Goal: Task Accomplishment & Management: Use online tool/utility

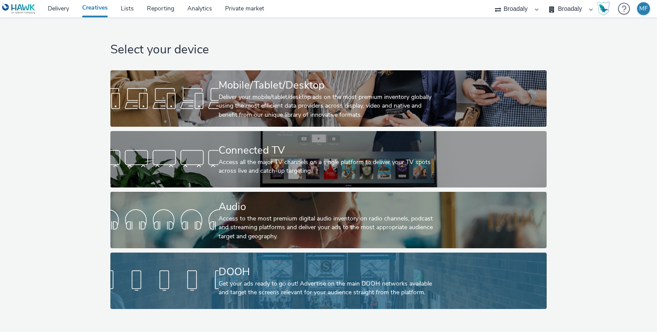
click at [145, 279] on div at bounding box center [164, 281] width 108 height 28
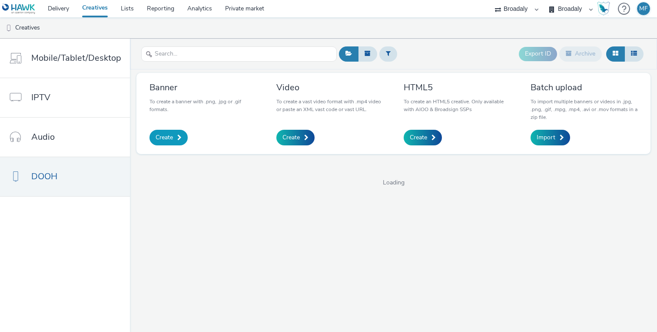
click at [173, 141] on link "Create" at bounding box center [168, 138] width 38 height 16
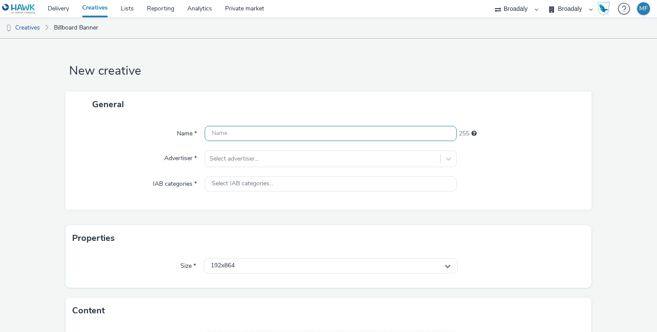
click at [251, 135] on input "text" at bounding box center [331, 133] width 252 height 15
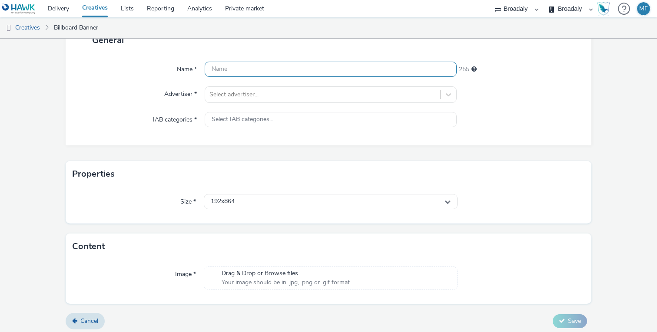
scroll to position [68, 0]
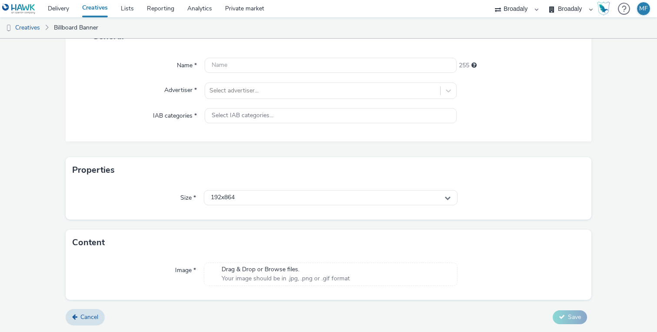
click at [246, 278] on div "Drag & Drop or Browse files. Your image should be in .jpg, .png or .gif format" at bounding box center [285, 274] width 137 height 18
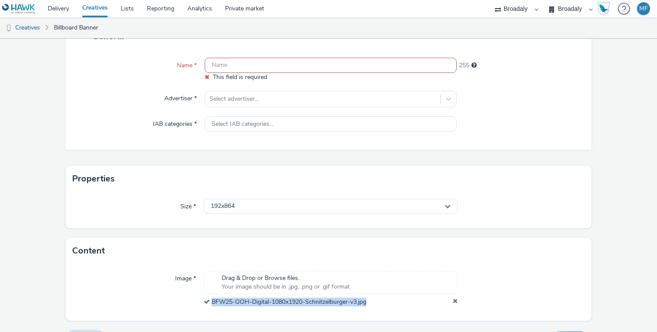
drag, startPoint x: 372, startPoint y: 301, endPoint x: 212, endPoint y: 304, distance: 159.9
click at [212, 304] on div "BFW25-OOH-Digital-1080x1920-Schnitzelburger-v3.jpg" at bounding box center [331, 302] width 254 height 9
copy span "BFW25-OOH-Digital-1080x1920-Schnitzelburger-v3.jpg"
click at [264, 62] on input "text" at bounding box center [331, 65] width 252 height 15
paste input "BFW25-OOH-Digital-1080x1920-Schnitzelburger-v3.jpg"
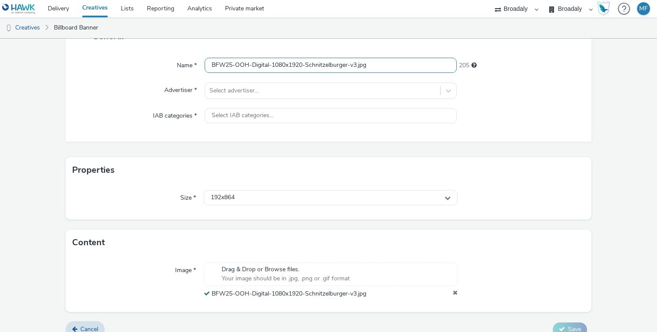
scroll to position [0, 0]
drag, startPoint x: 359, startPoint y: 66, endPoint x: 402, endPoint y: 68, distance: 43.5
click at [402, 68] on input "BFW25-OOH-Digital-1080x1920-Schnitzelburger-v3.jpg" at bounding box center [331, 65] width 252 height 15
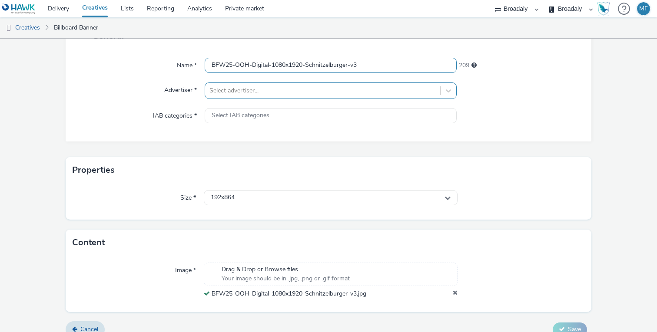
type input "BFW25-OOH-Digital-1080x1920-Schnitzelburger-v3"
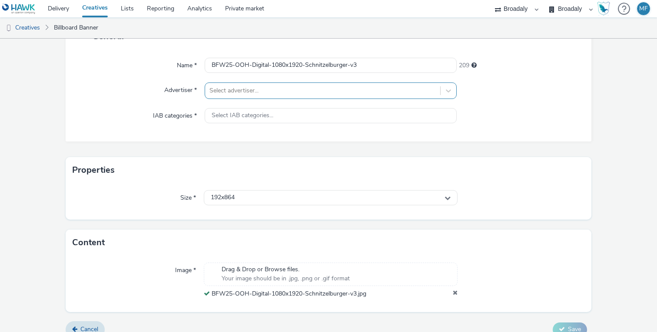
click at [304, 98] on div "Select advertiser..." at bounding box center [331, 91] width 252 height 17
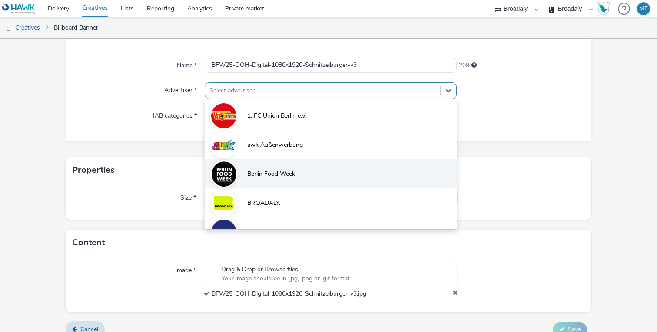
click at [279, 168] on li "Berlin Food Week" at bounding box center [331, 173] width 252 height 29
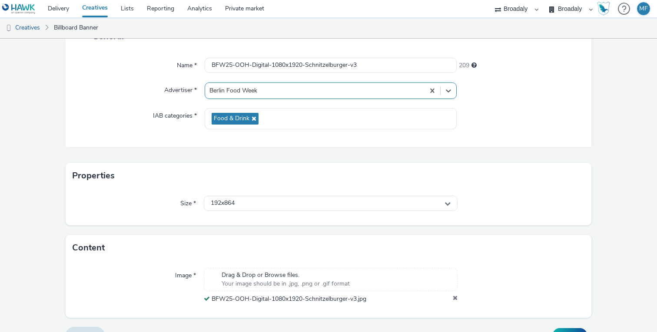
click at [129, 99] on div "Name * BFW25-OOH-Digital-1080x1920-Schnitzelburger-v3 209 Advertiser * option B…" at bounding box center [329, 98] width 526 height 98
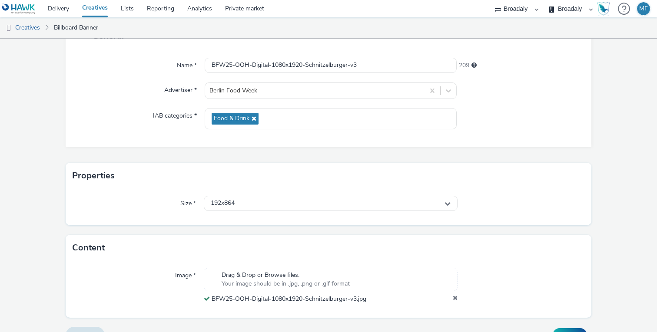
scroll to position [86, 0]
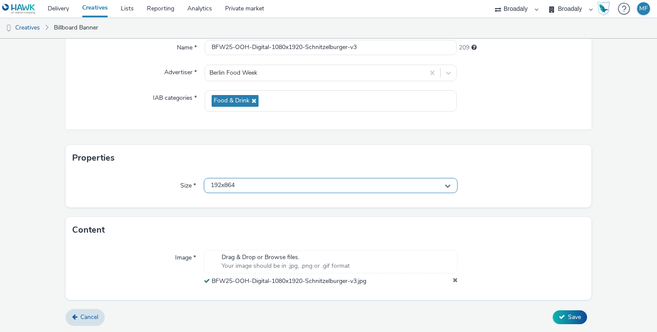
click at [231, 191] on div "192x864" at bounding box center [331, 185] width 254 height 15
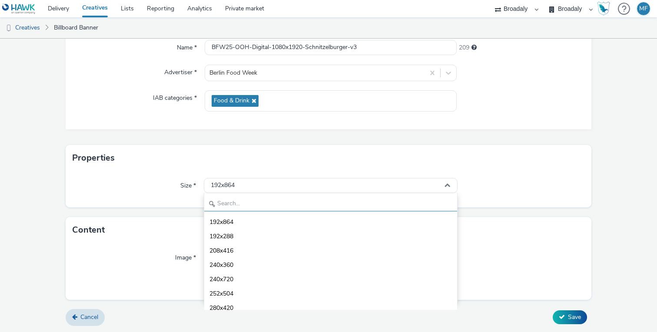
click at [243, 206] on input "text" at bounding box center [330, 203] width 253 height 15
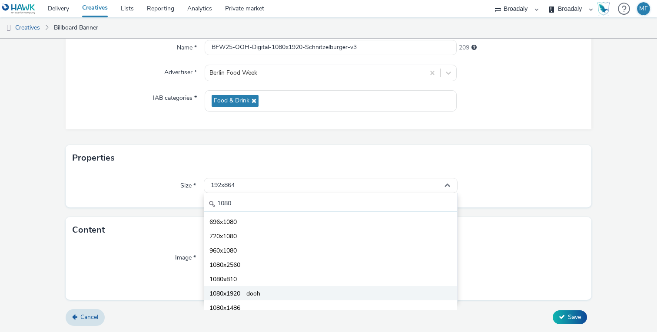
type input "1080"
click at [246, 296] on span "1080x1920 - dooh" at bounding box center [234, 294] width 51 height 9
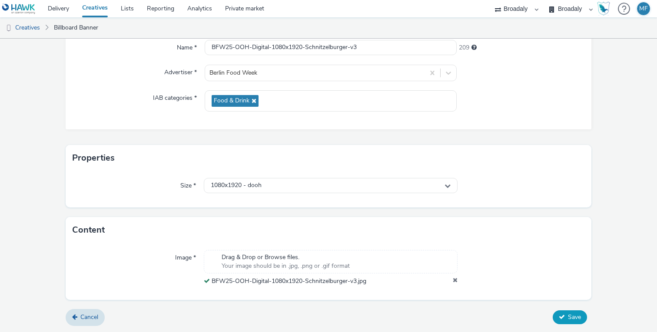
click at [570, 314] on span "Save" at bounding box center [574, 317] width 13 height 8
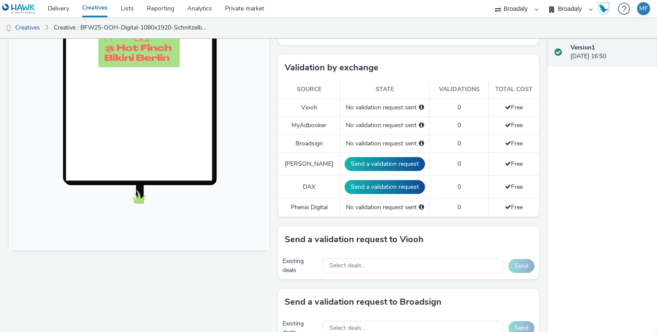
scroll to position [241, 0]
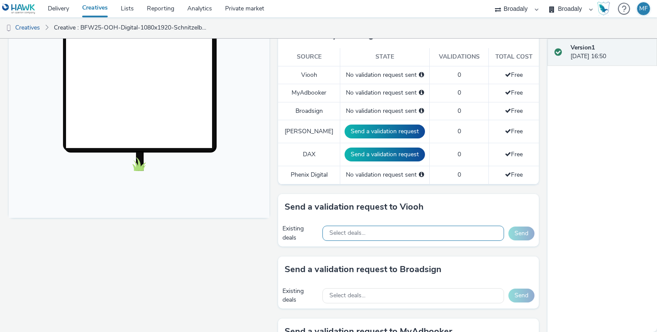
click at [367, 234] on div "Select deals..." at bounding box center [413, 233] width 182 height 15
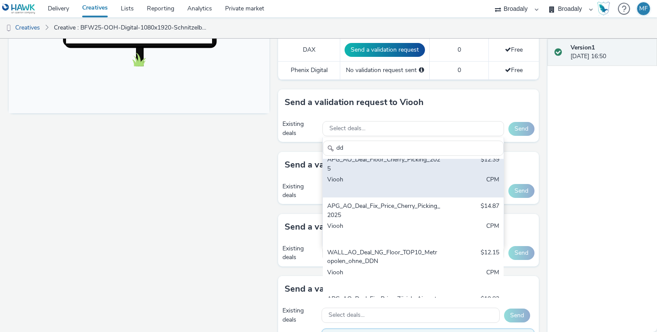
scroll to position [0, 0]
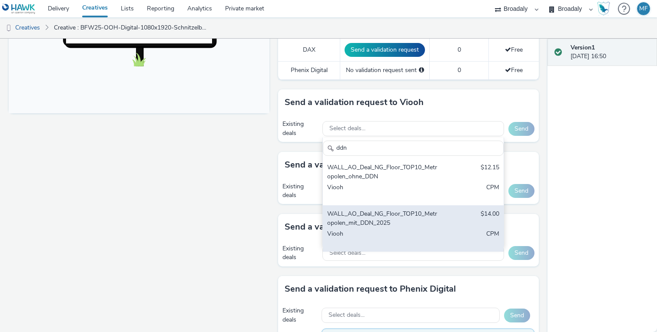
type input "ddn"
click at [407, 216] on div "WALL_AO_Deal_NG_Floor_TOP10_Metropolen_mit_DDN_2025" at bounding box center [383, 219] width 113 height 18
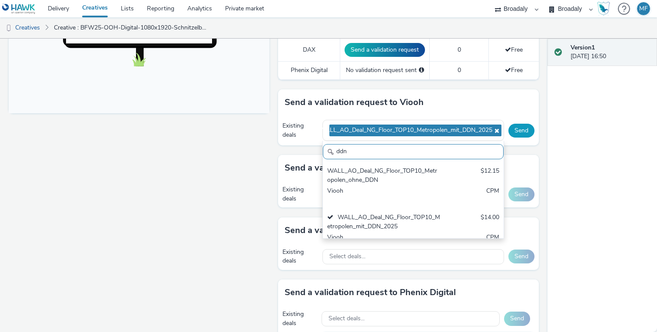
scroll to position [6, 0]
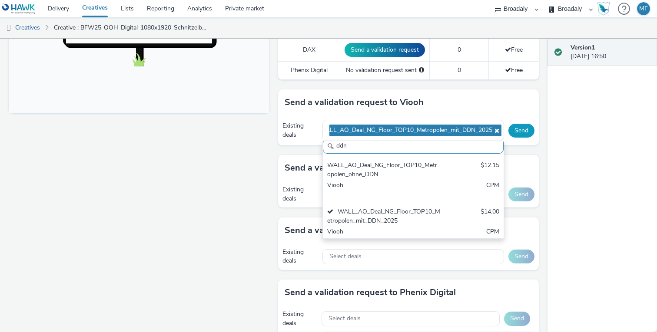
click at [521, 133] on button "Send" at bounding box center [521, 131] width 26 height 14
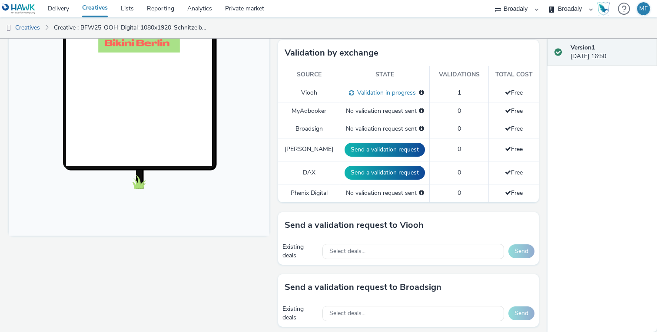
scroll to position [280, 0]
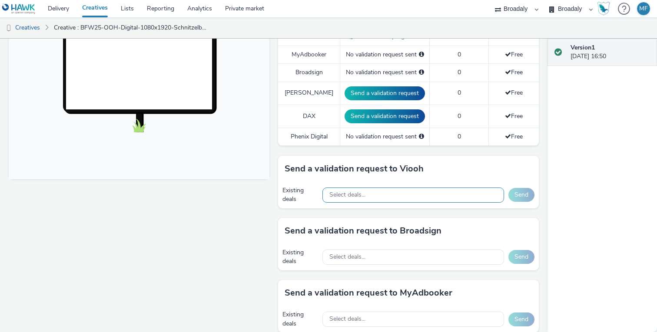
click at [344, 200] on div "Select deals..." at bounding box center [413, 195] width 182 height 15
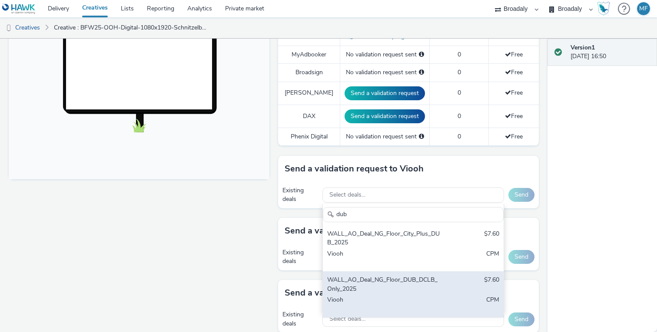
type input "dub"
click at [377, 281] on div "WALL_AO_Deal_NG_Floor_DUB_DCLB_Only_2025" at bounding box center [383, 285] width 113 height 18
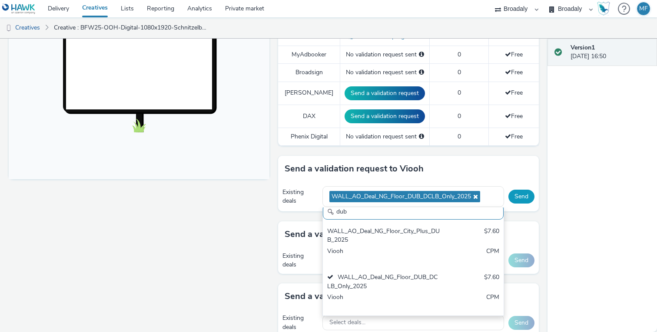
scroll to position [6, 0]
click at [523, 198] on button "Send" at bounding box center [521, 197] width 26 height 14
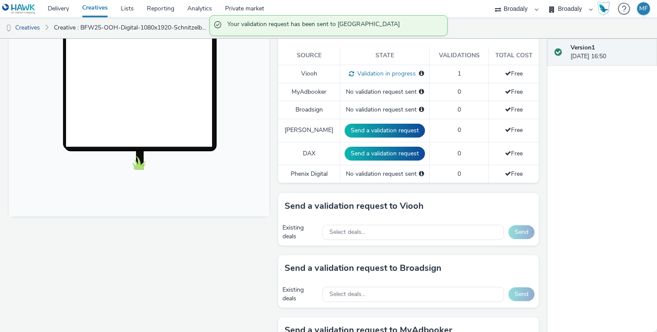
scroll to position [243, 0]
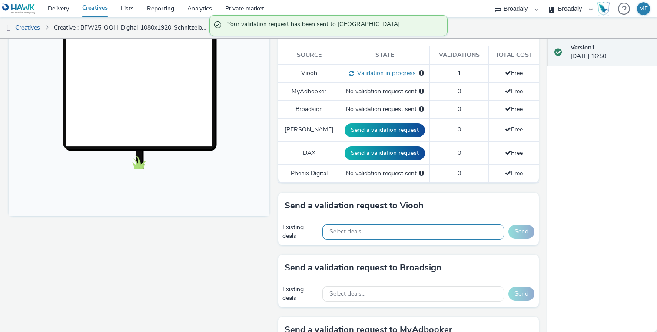
click at [379, 233] on div "Select deals..." at bounding box center [413, 232] width 182 height 15
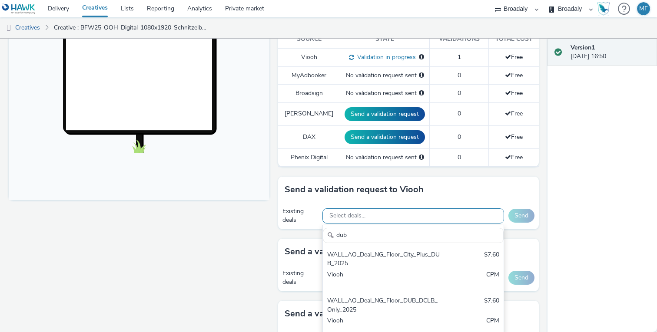
scroll to position [271, 0]
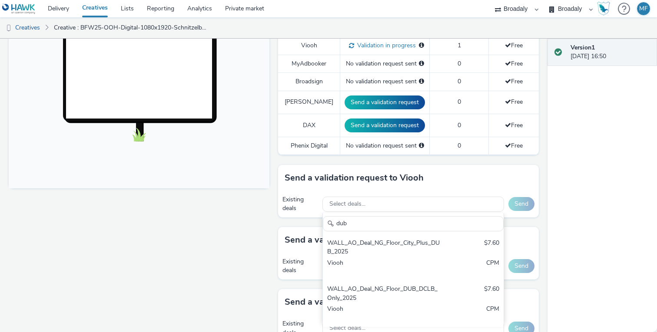
type input "dub"
click at [208, 257] on div "Fullscreen" at bounding box center [141, 148] width 265 height 632
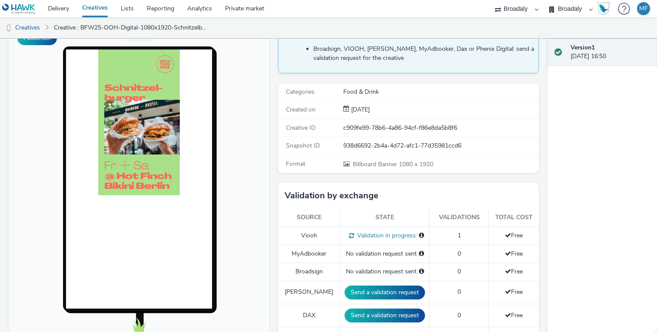
scroll to position [79, 0]
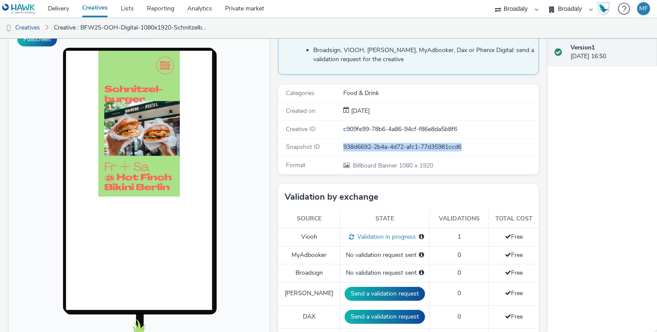
drag, startPoint x: 467, startPoint y: 147, endPoint x: 335, endPoint y: 148, distance: 132.5
click at [335, 148] on div "Snapshot ID 938d6692-2b4a-4d72-afc1-77d35981ccd6" at bounding box center [408, 148] width 261 height 18
copy div "938d6692-2b4a-4d72-afc1-77d35981ccd6"
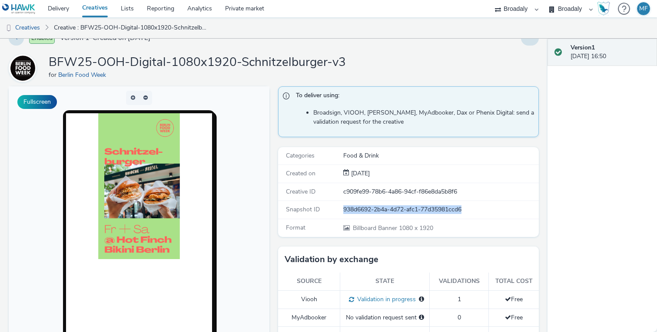
scroll to position [0, 0]
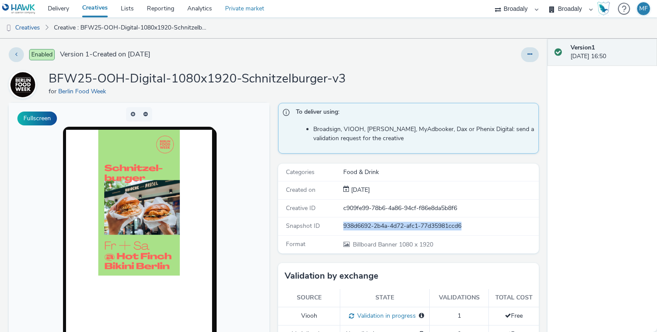
click at [250, 7] on link "Private market" at bounding box center [244, 8] width 52 height 17
